Goal: Transaction & Acquisition: Purchase product/service

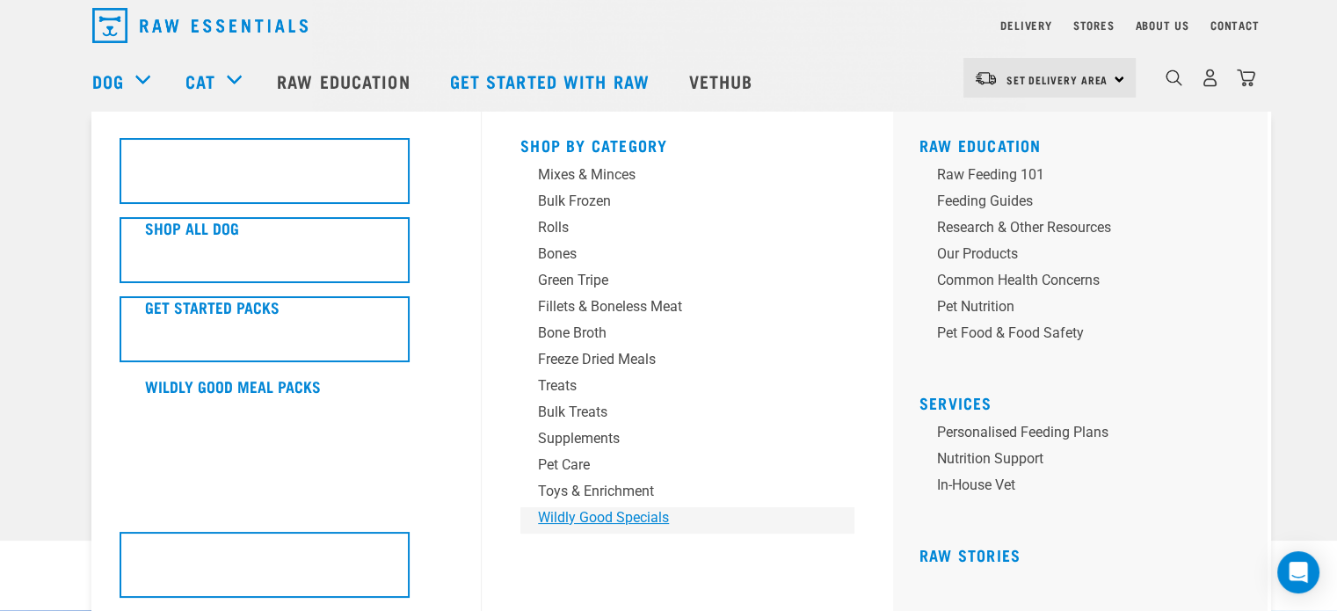
scroll to position [88, 0]
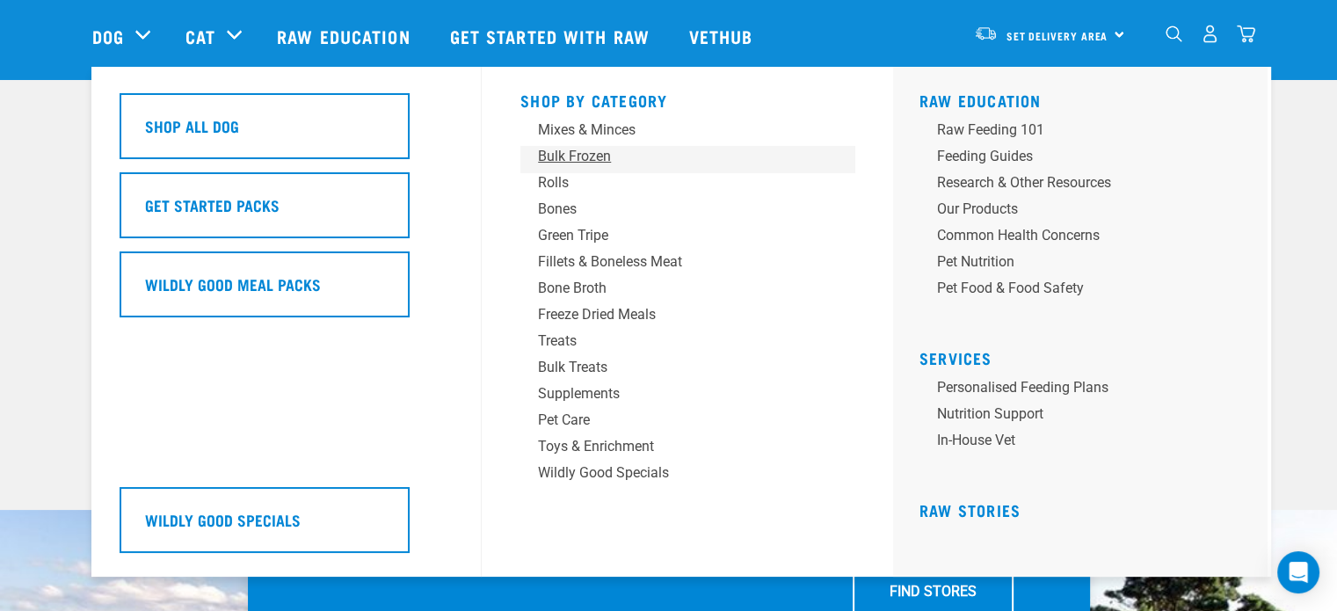
click at [565, 160] on div "Bulk Frozen" at bounding box center [675, 156] width 274 height 21
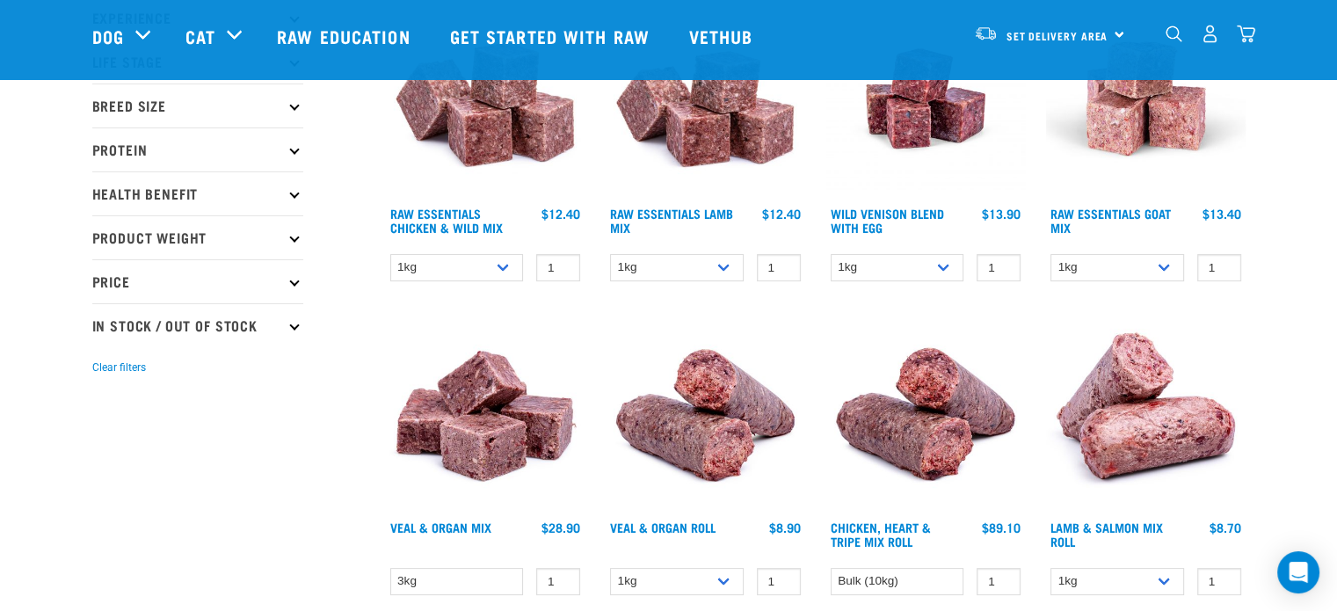
scroll to position [703, 0]
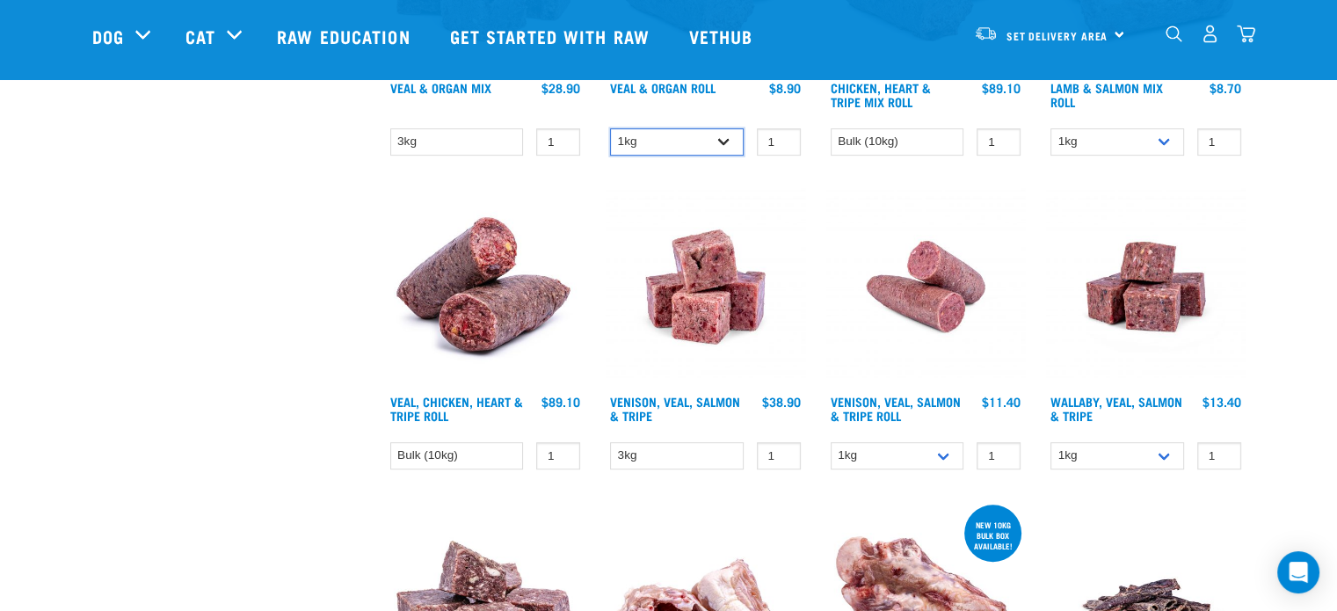
click at [676, 131] on select "1kg Bulk (10kg)" at bounding box center [677, 141] width 134 height 27
click at [458, 142] on select "3kg" at bounding box center [457, 141] width 134 height 27
click at [944, 135] on select "Bulk (10kg)" at bounding box center [898, 141] width 134 height 27
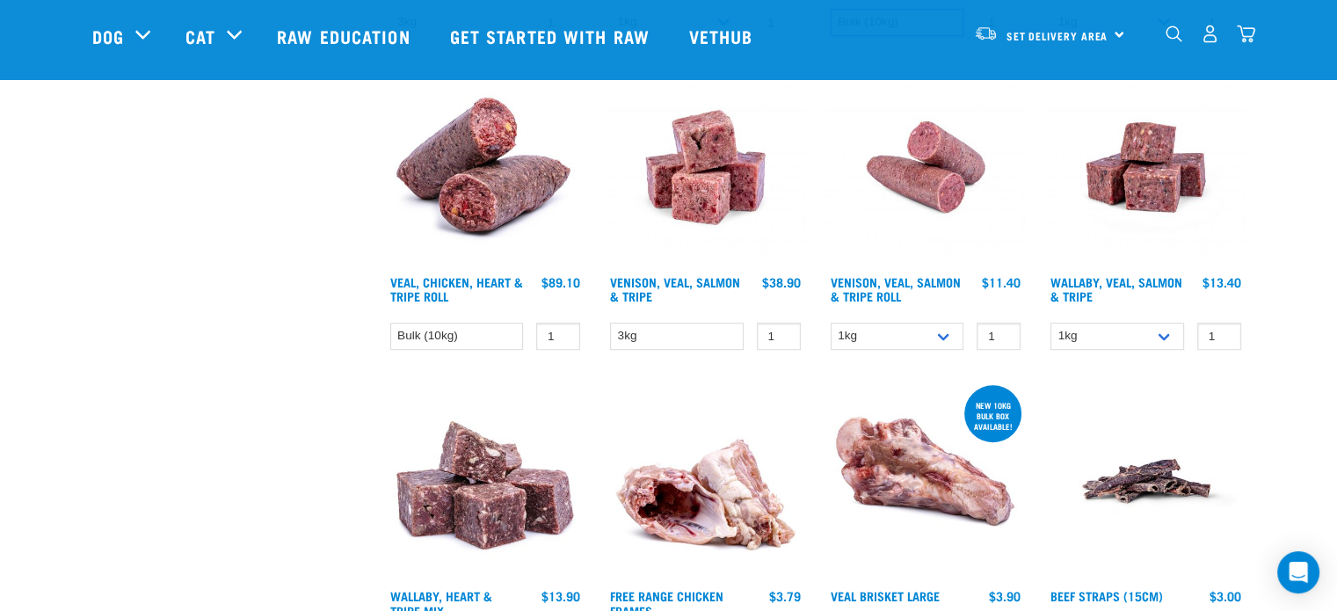
scroll to position [967, 0]
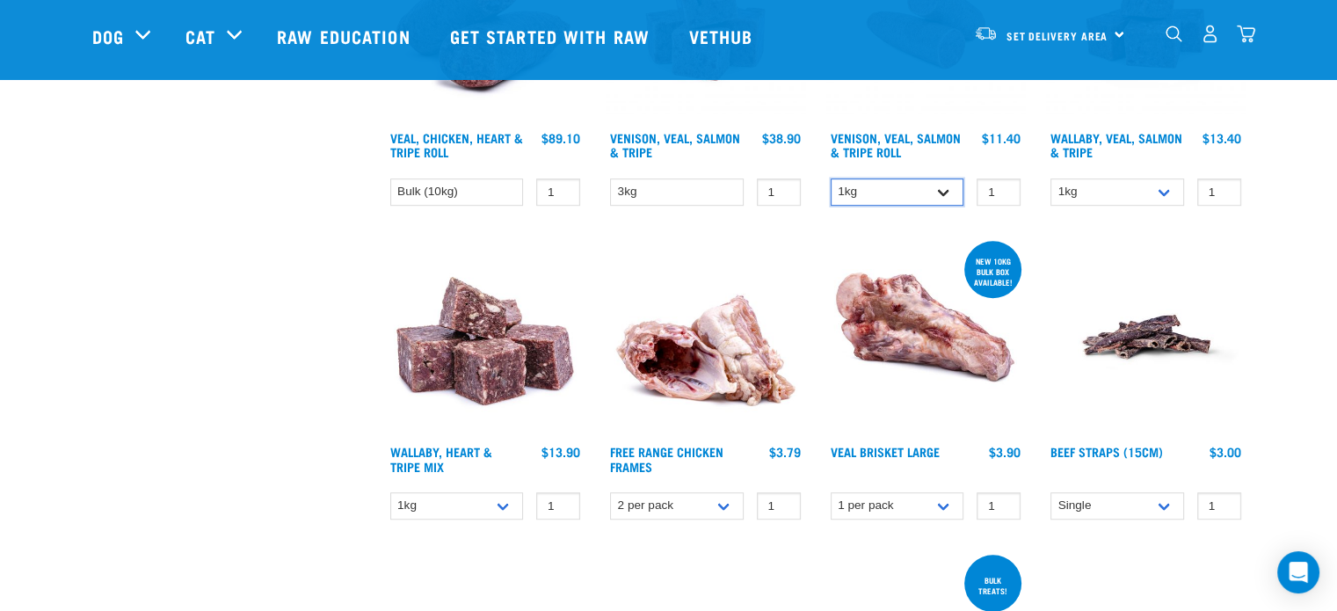
click at [865, 193] on select "1kg Bulk (10kg)" at bounding box center [898, 191] width 134 height 27
click at [626, 499] on select "2 per pack Bulk (14 pack)" at bounding box center [677, 505] width 134 height 27
click at [456, 506] on select "1kg 3kg" at bounding box center [457, 505] width 134 height 27
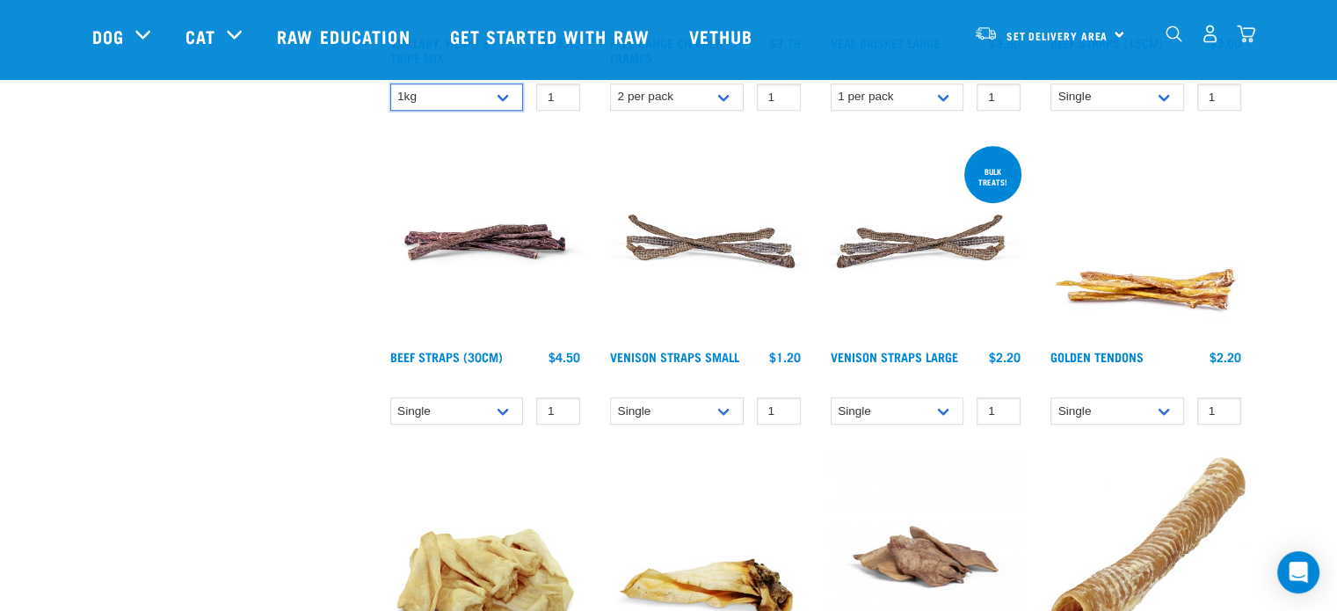
scroll to position [1407, 0]
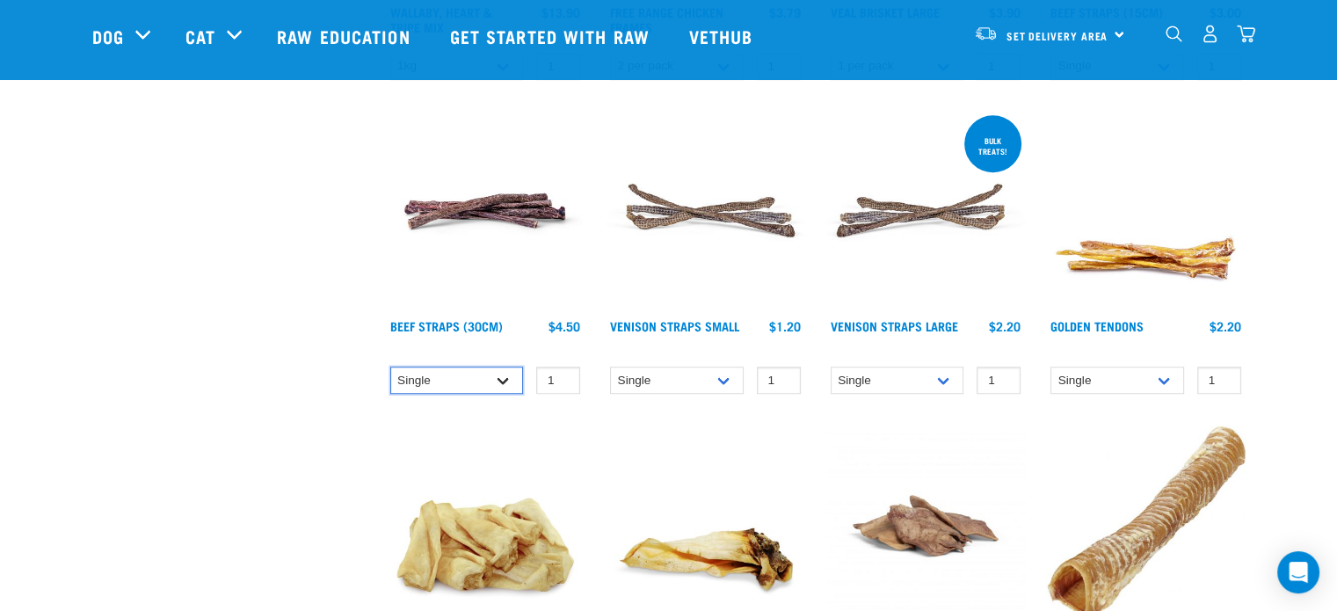
click at [440, 375] on select "Single 6 per pack 25 per pack" at bounding box center [457, 380] width 134 height 27
click at [694, 378] on select "Single 10 per pack 25 per pack" at bounding box center [677, 380] width 134 height 27
click at [610, 367] on select "Single 10 per pack 25 per pack" at bounding box center [677, 380] width 134 height 27
click at [676, 382] on select "Single 10 per pack 25 per pack" at bounding box center [677, 380] width 134 height 27
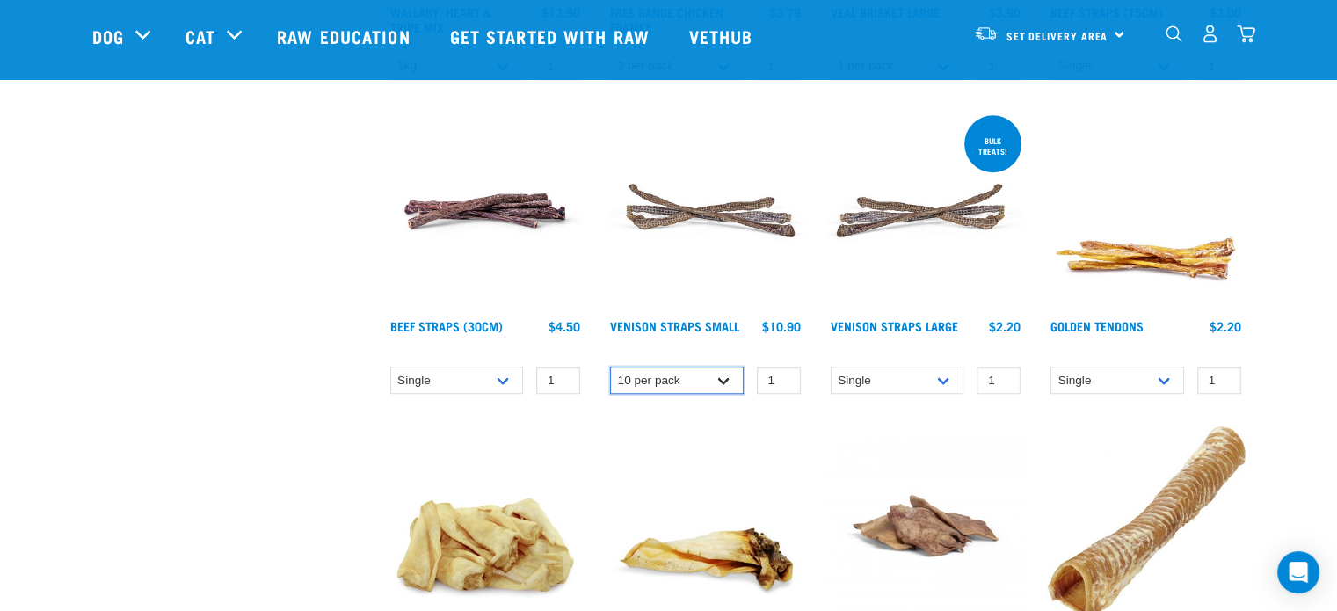
click at [610, 367] on select "Single 10 per pack 25 per pack" at bounding box center [677, 380] width 134 height 27
click at [728, 379] on select "Single 10 per pack 25 per pack" at bounding box center [677, 380] width 134 height 27
select select "337204"
click at [610, 367] on select "Single 10 per pack 25 per pack" at bounding box center [677, 380] width 134 height 27
click at [950, 379] on select "Single 10 per pack 25 per pack" at bounding box center [898, 380] width 134 height 27
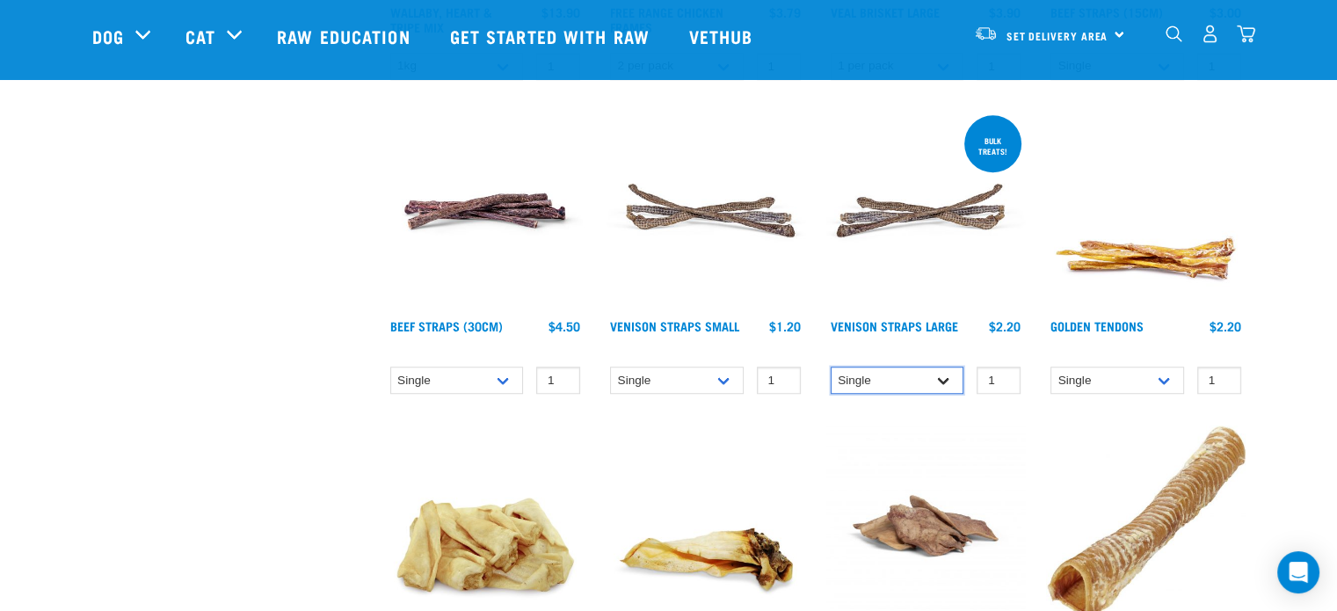
select select "699403"
click at [831, 367] on select "Single 10 per pack 25 per pack" at bounding box center [898, 380] width 134 height 27
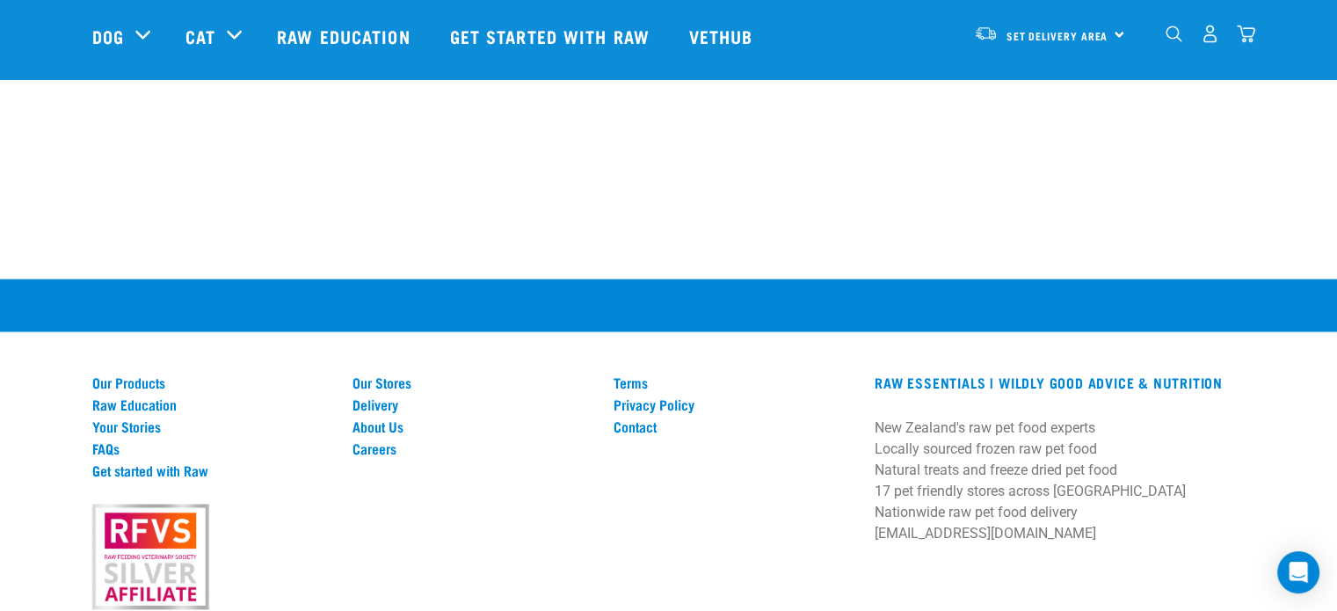
scroll to position [3077, 0]
